Goal: Navigation & Orientation: Find specific page/section

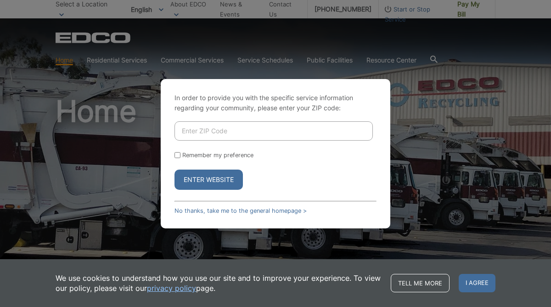
click at [221, 131] on input "Enter ZIP Code" at bounding box center [274, 130] width 198 height 19
type input "92084"
drag, startPoint x: 178, startPoint y: 155, endPoint x: 185, endPoint y: 164, distance: 11.1
click at [182, 160] on form "92084 Remember my preference Enter Website" at bounding box center [276, 155] width 202 height 68
click at [176, 156] on input "Remember my preference" at bounding box center [178, 155] width 6 height 6
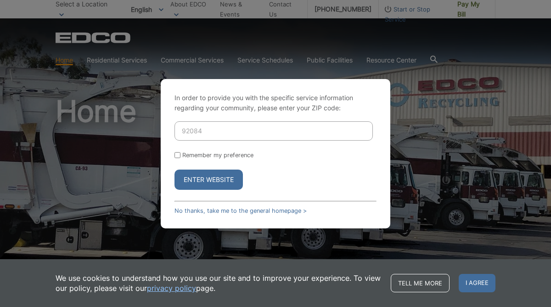
checkbox input "true"
click at [213, 179] on button "Enter Website" at bounding box center [209, 179] width 68 height 20
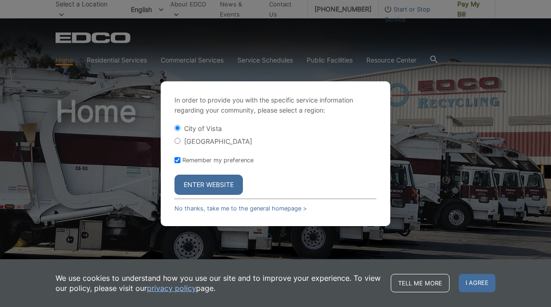
click at [178, 140] on input "[GEOGRAPHIC_DATA]" at bounding box center [178, 141] width 6 height 6
radio input "true"
click at [209, 182] on button "Enter Website" at bounding box center [209, 185] width 68 height 20
